Goal: Information Seeking & Learning: Learn about a topic

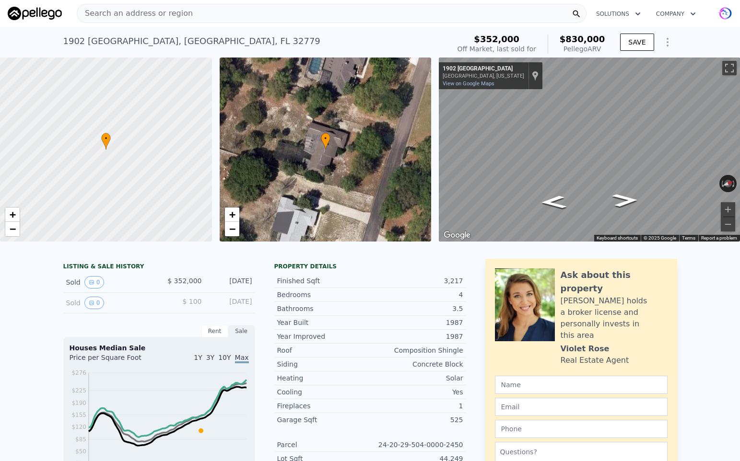
click at [31, 12] on img at bounding box center [35, 13] width 54 height 13
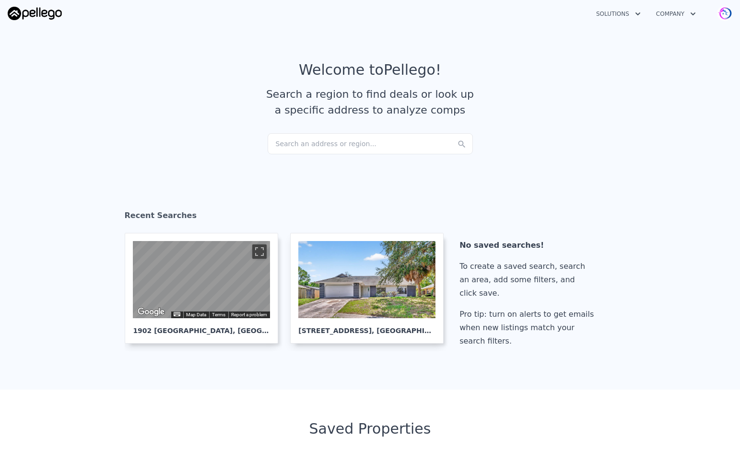
click at [339, 144] on div "Search an address or region..." at bounding box center [369, 143] width 205 height 21
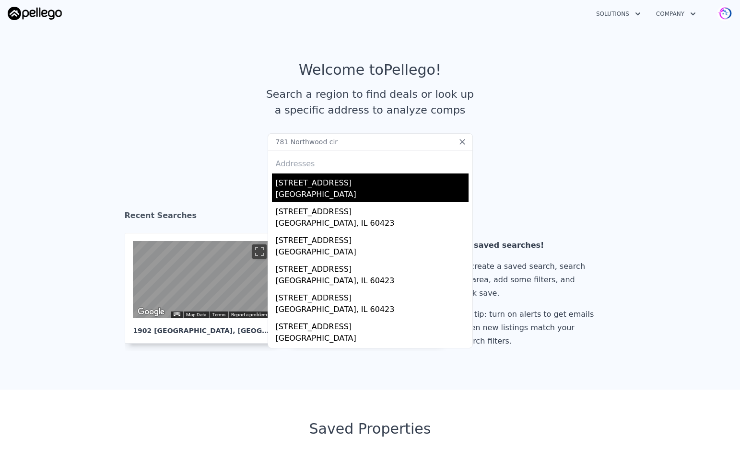
type input "781 Northwood cir"
click at [306, 188] on div "[STREET_ADDRESS]" at bounding box center [372, 181] width 193 height 15
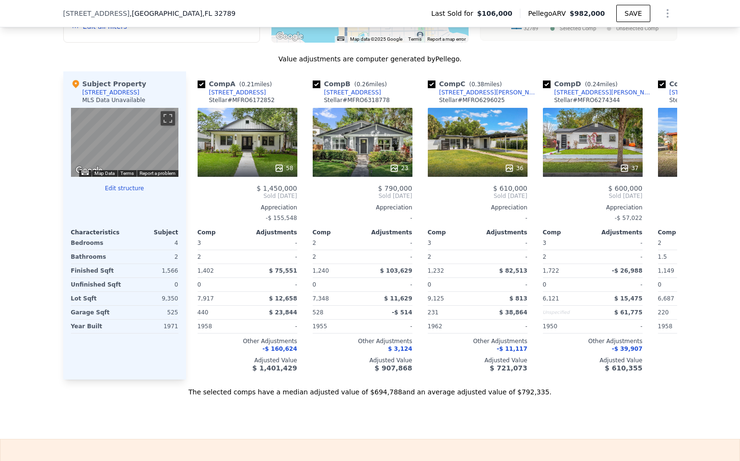
scroll to position [899, 0]
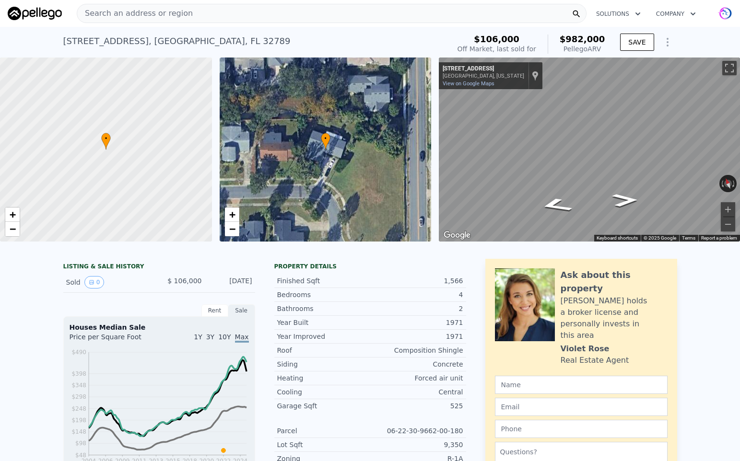
click at [328, 165] on div "• + −" at bounding box center [326, 150] width 212 height 184
click at [371, 182] on div "• + −" at bounding box center [326, 150] width 212 height 184
click at [728, 70] on button "Toggle fullscreen view" at bounding box center [729, 68] width 14 height 14
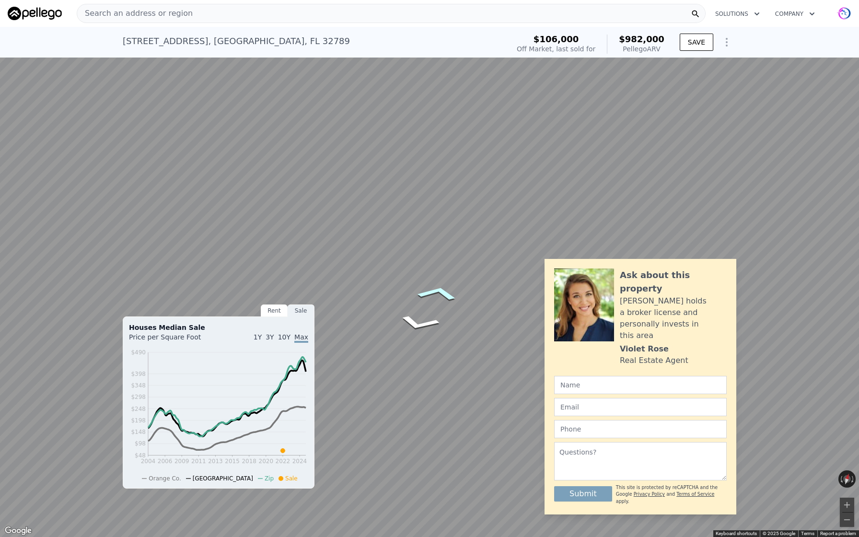
click at [456, 298] on div "Map" at bounding box center [429, 268] width 859 height 537
click at [455, 301] on icon "Go West, Northwood Cir" at bounding box center [461, 297] width 63 height 31
click at [472, 304] on icon "Go West, Northwood Cir" at bounding box center [461, 297] width 63 height 31
click at [463, 302] on icon "Go West, Northwood Cir" at bounding box center [461, 297] width 63 height 31
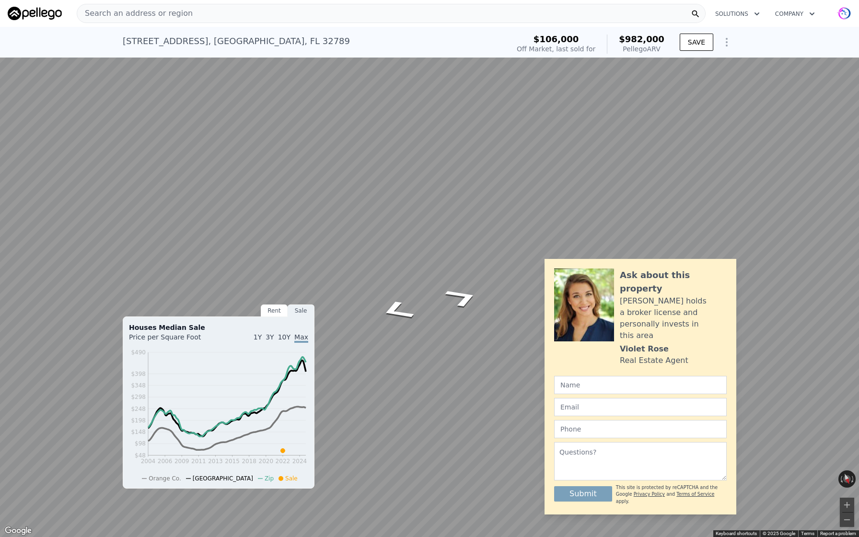
click at [481, 293] on icon "Go West, Northwood Cir" at bounding box center [461, 297] width 63 height 31
click at [478, 311] on div "Map" at bounding box center [429, 268] width 859 height 537
click at [455, 273] on icon "Go East, Northwood Cir" at bounding box center [461, 274] width 66 height 34
click at [739, 14] on button "Toggle fullscreen view" at bounding box center [848, 10] width 14 height 14
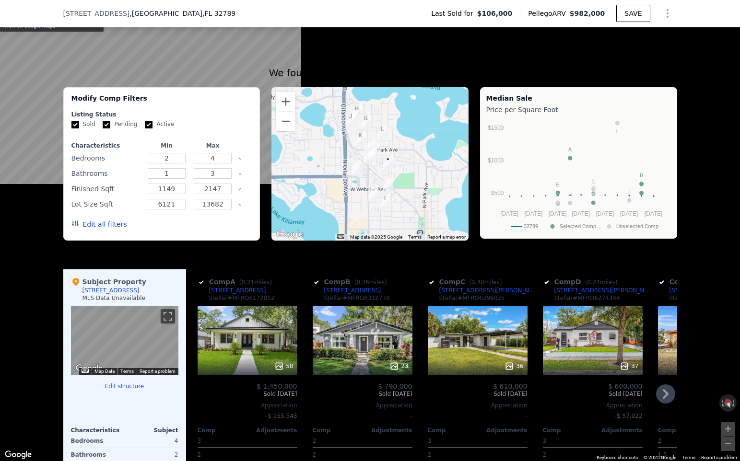
scroll to position [706, 0]
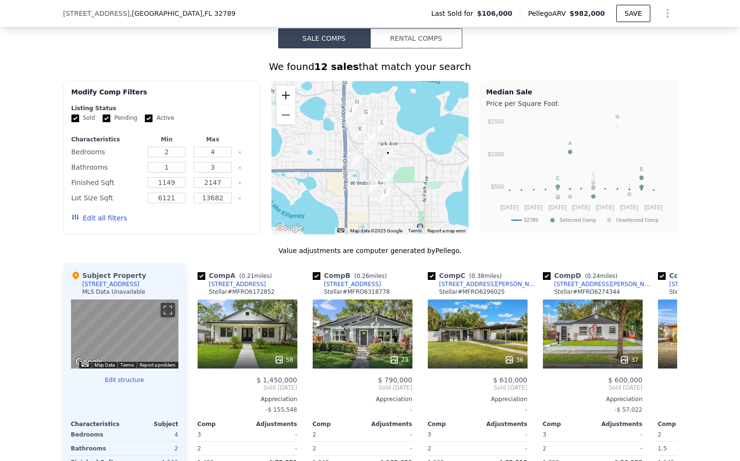
click at [287, 92] on button "Zoom in" at bounding box center [285, 95] width 19 height 19
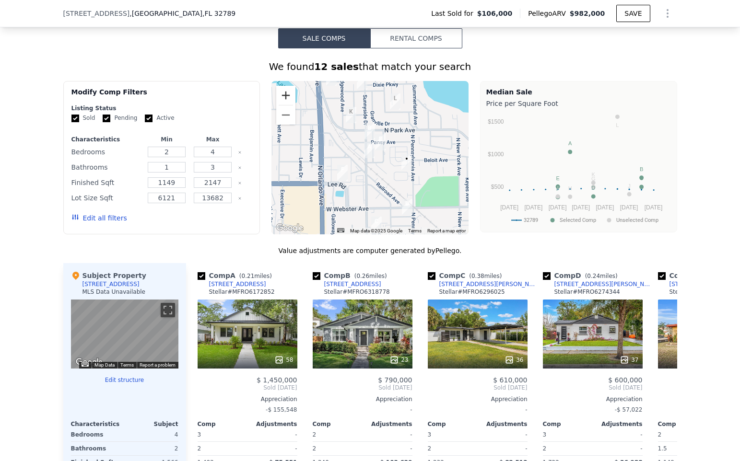
click at [287, 92] on button "Zoom in" at bounding box center [285, 95] width 19 height 19
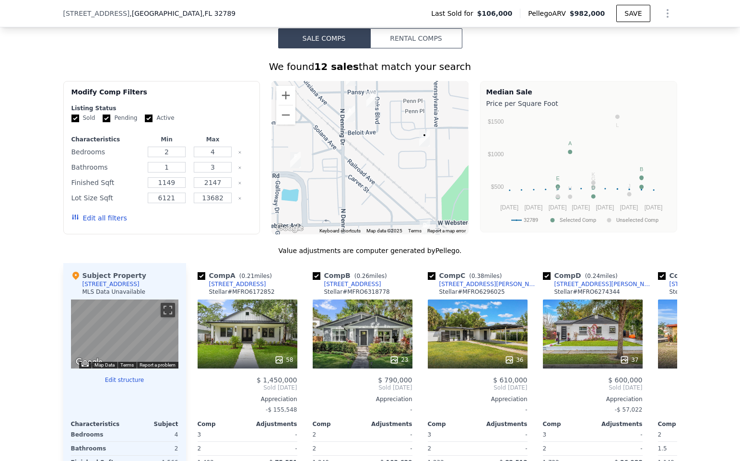
drag, startPoint x: 421, startPoint y: 182, endPoint x: 400, endPoint y: 147, distance: 40.6
click at [400, 147] on div at bounding box center [369, 157] width 197 height 153
click at [275, 363] on icon at bounding box center [279, 360] width 10 height 10
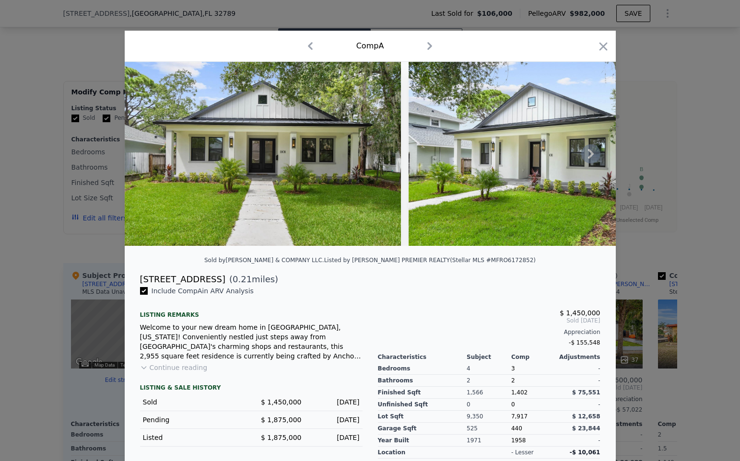
click at [591, 151] on icon at bounding box center [591, 154] width 6 height 10
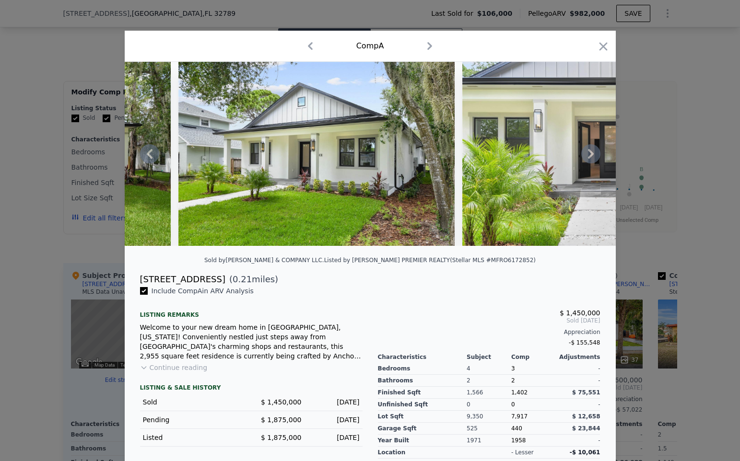
click at [591, 151] on icon at bounding box center [591, 154] width 6 height 10
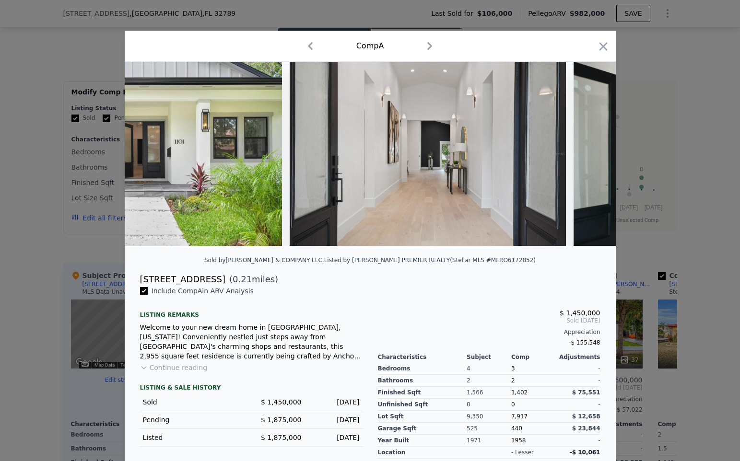
scroll to position [0, 690]
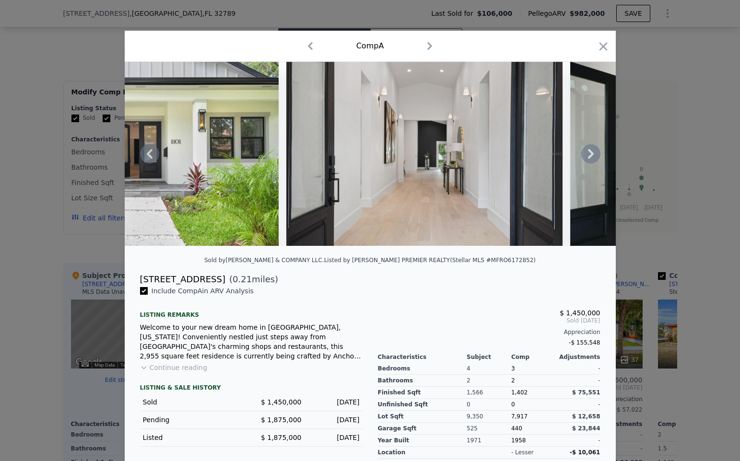
click at [591, 151] on icon at bounding box center [591, 154] width 6 height 10
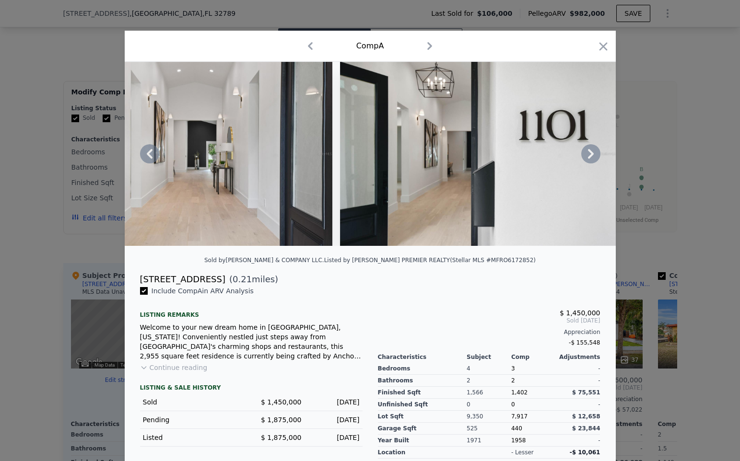
click at [591, 151] on icon at bounding box center [591, 154] width 6 height 10
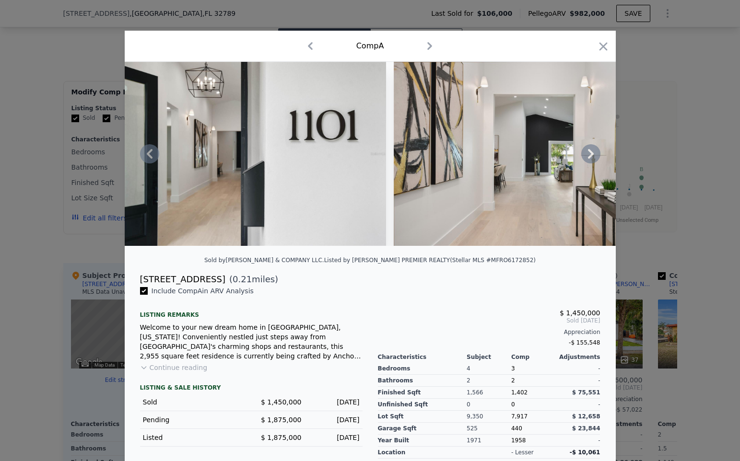
click at [591, 151] on icon at bounding box center [591, 154] width 6 height 10
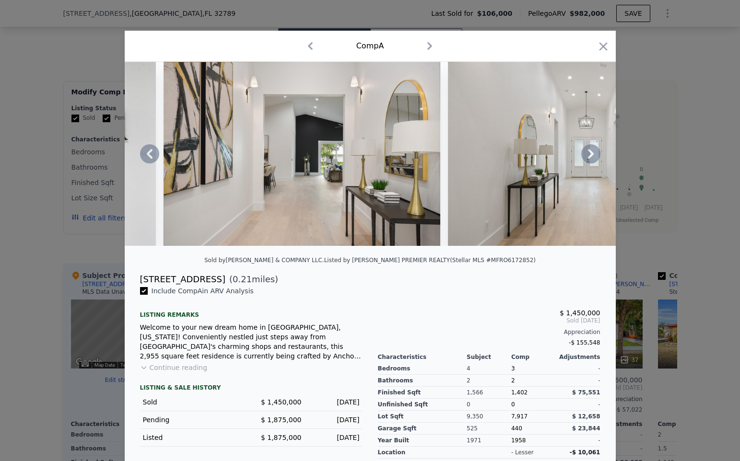
click at [591, 151] on icon at bounding box center [591, 154] width 6 height 10
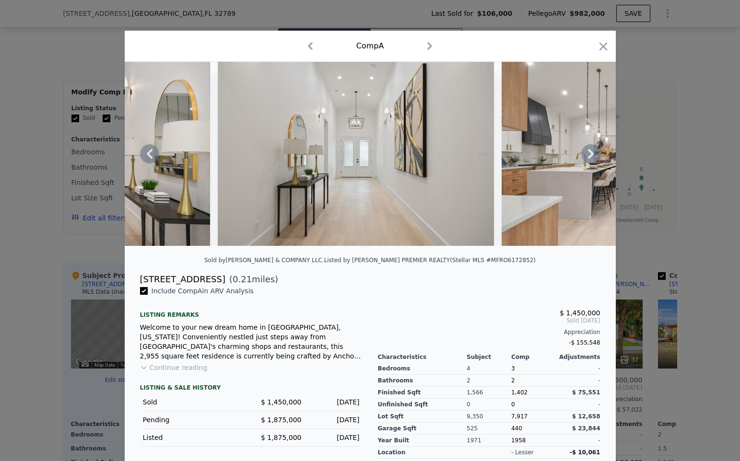
click at [591, 151] on icon at bounding box center [591, 154] width 6 height 10
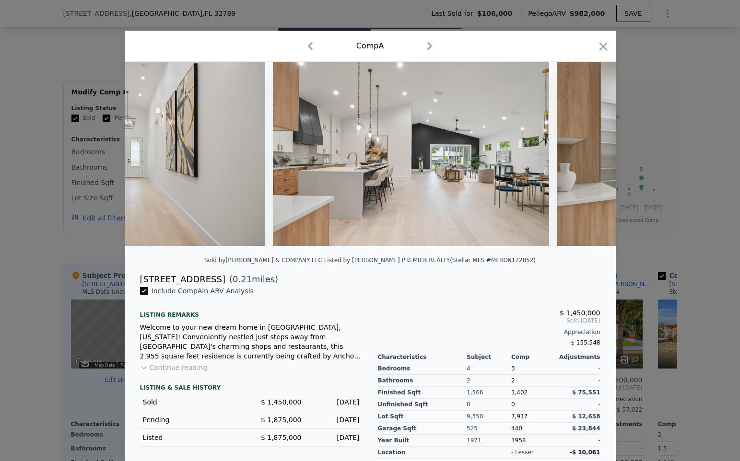
scroll to position [0, 1841]
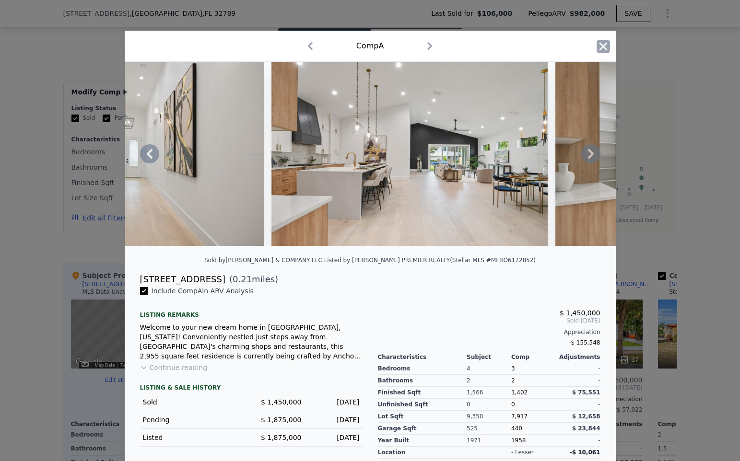
click at [601, 47] on icon "button" at bounding box center [602, 46] width 13 height 13
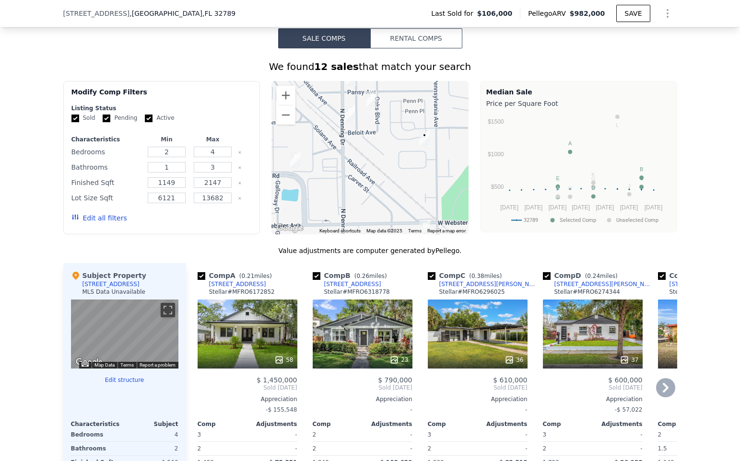
click at [375, 342] on div "23" at bounding box center [363, 334] width 100 height 69
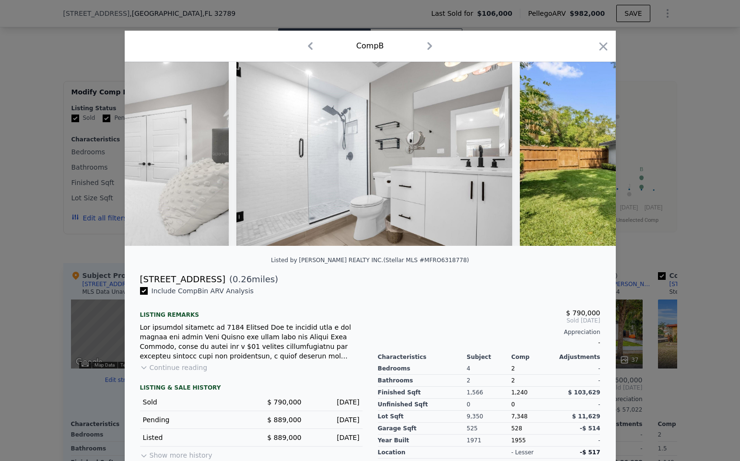
scroll to position [0, 4200]
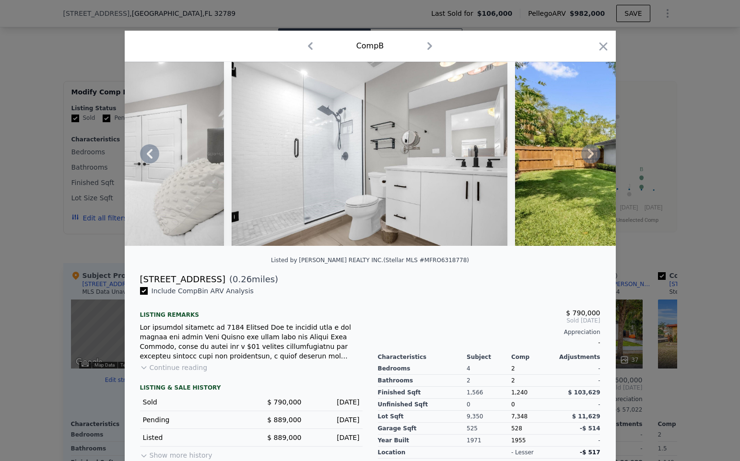
click at [421, 203] on img at bounding box center [370, 154] width 276 height 184
click at [337, 145] on img at bounding box center [370, 154] width 276 height 184
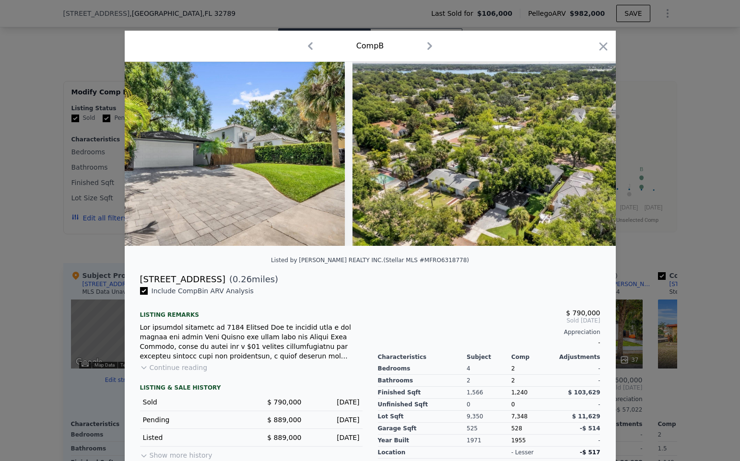
scroll to position [0, 5147]
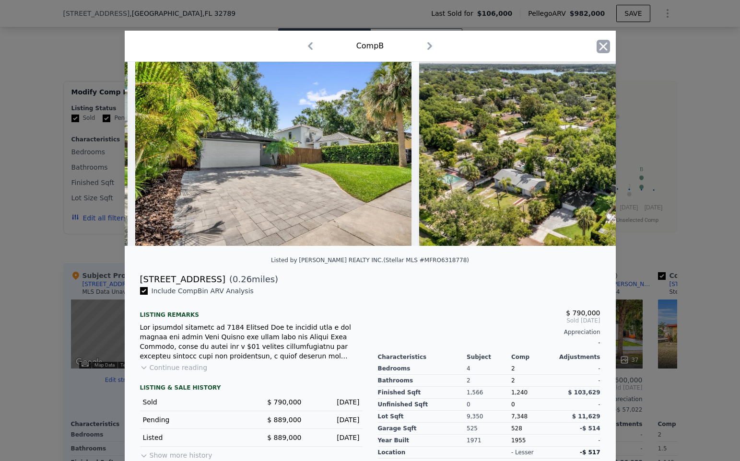
click at [602, 52] on icon "button" at bounding box center [602, 46] width 13 height 13
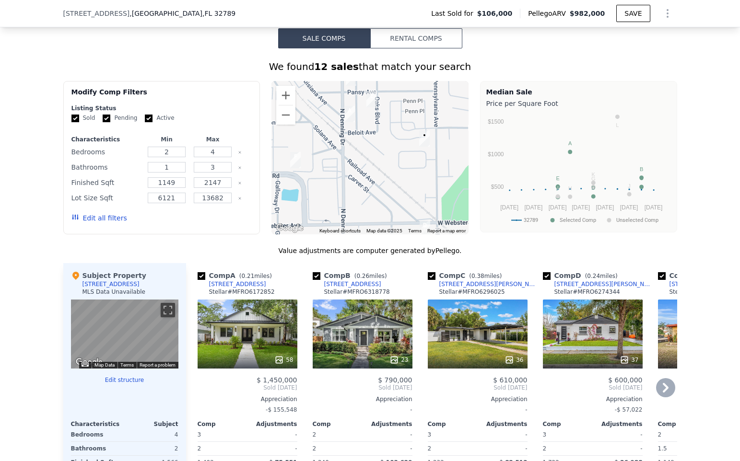
click at [468, 344] on div "36" at bounding box center [478, 334] width 100 height 69
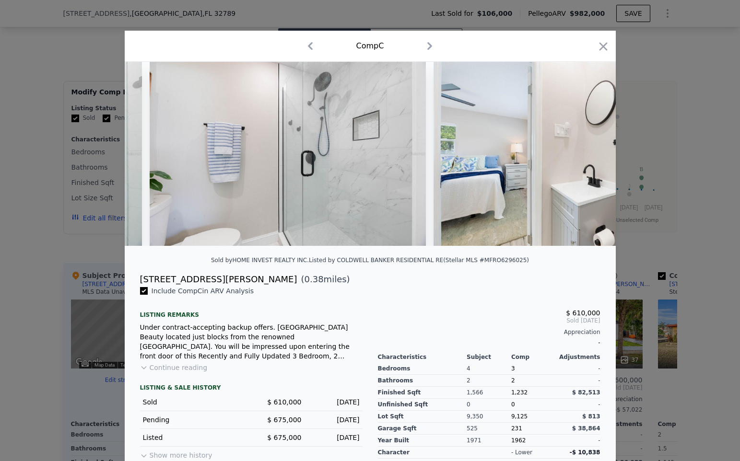
scroll to position [0, 5694]
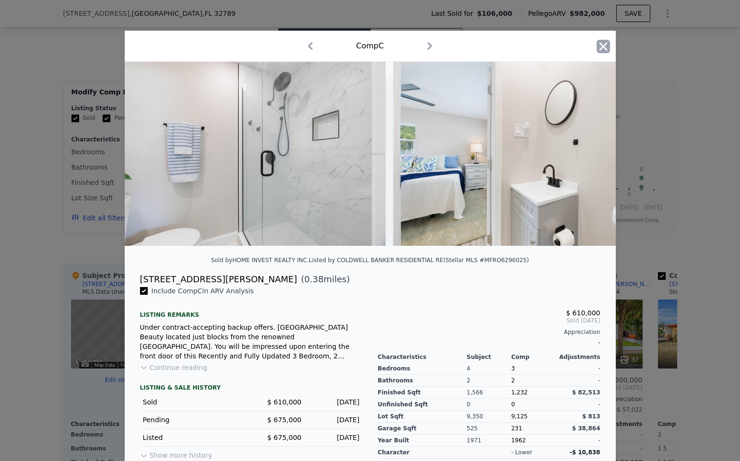
click at [605, 49] on icon "button" at bounding box center [603, 46] width 8 height 8
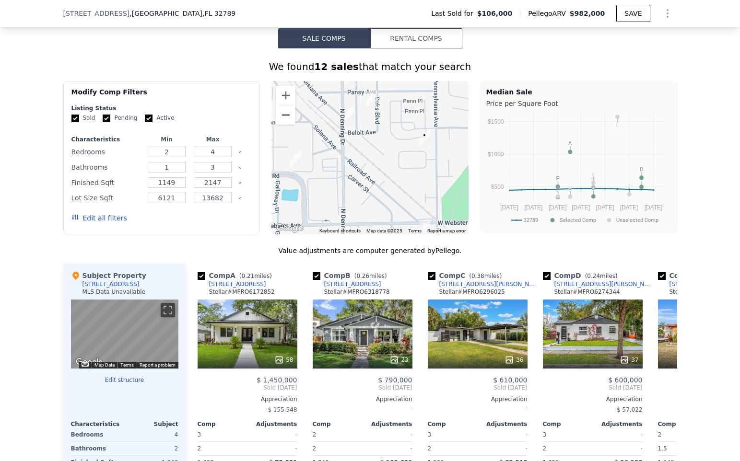
click at [286, 118] on button "Zoom out" at bounding box center [285, 114] width 19 height 19
